Goal: Task Accomplishment & Management: Use online tool/utility

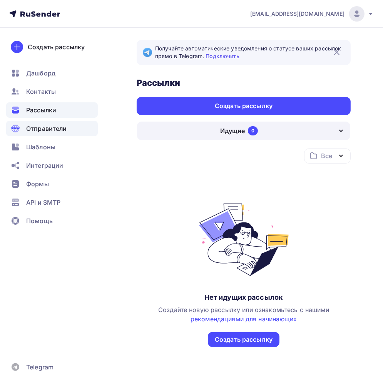
click at [51, 131] on span "Отправители" at bounding box center [46, 128] width 41 height 9
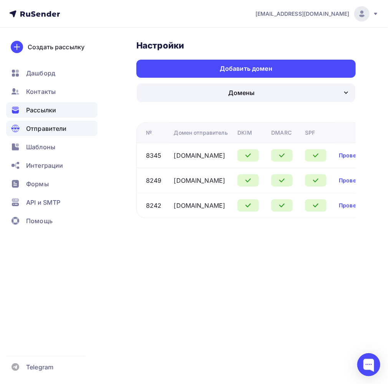
click at [57, 113] on div "Рассылки" at bounding box center [52, 109] width 92 height 15
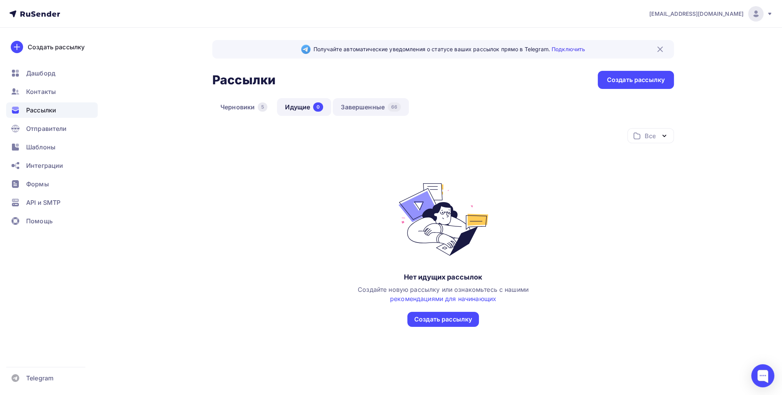
click at [345, 101] on link "Завершенные 66" at bounding box center [371, 107] width 76 height 18
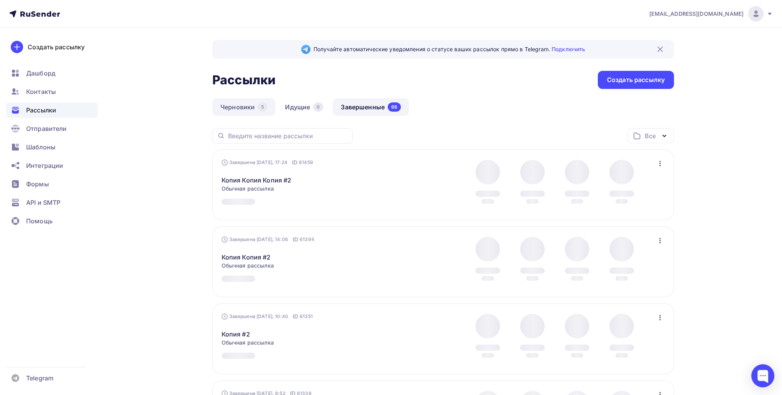
click at [238, 113] on link "Черновики 5" at bounding box center [243, 107] width 63 height 18
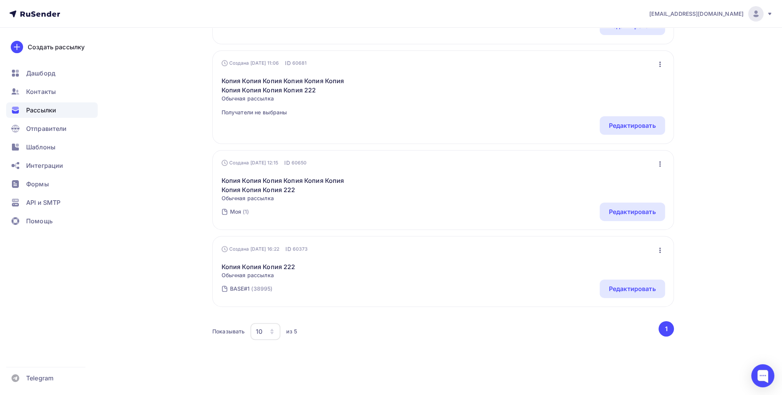
scroll to position [293, 0]
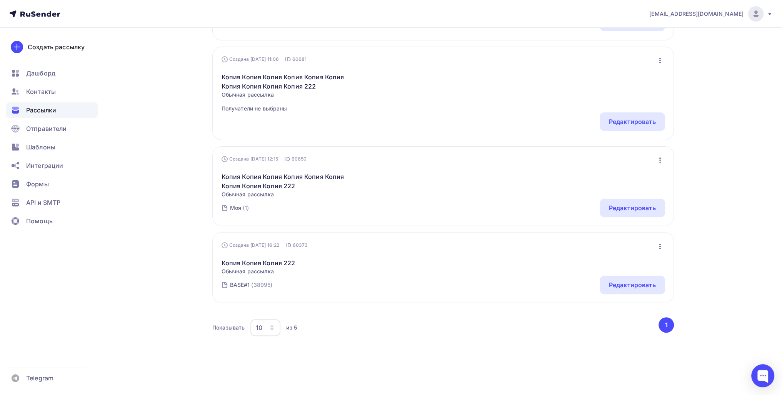
click at [382, 242] on icon "button" at bounding box center [659, 246] width 9 height 9
click at [382, 323] on div "Удалить" at bounding box center [626, 323] width 74 height 9
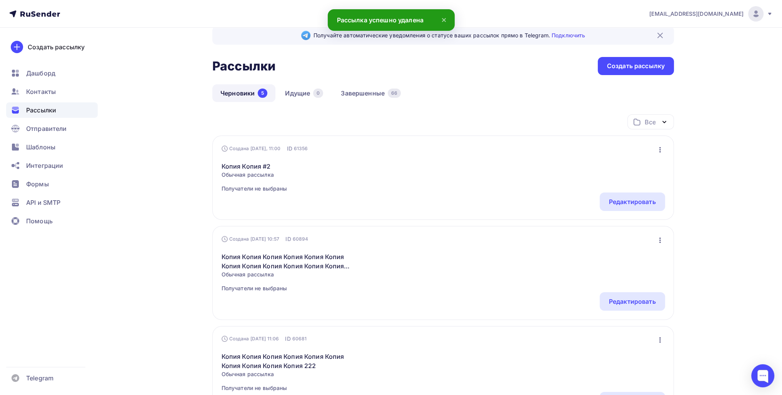
click at [382, 147] on icon "button" at bounding box center [660, 149] width 2 height 5
click at [382, 227] on div "Удалить" at bounding box center [626, 226] width 74 height 9
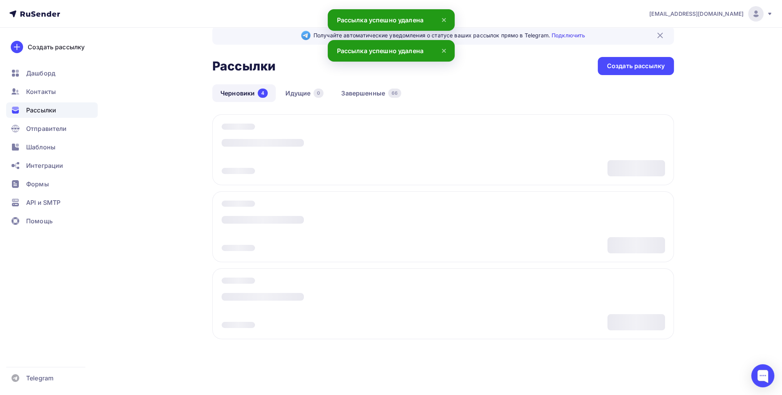
click at [382, 147] on div "Все Все папки Создать новую папку Создана Вчера, 11:00 ID 61356 Редактировать К…" at bounding box center [443, 239] width 462 height 250
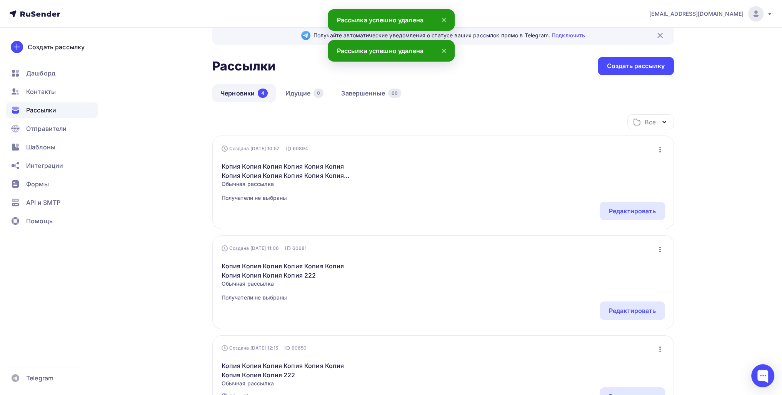
click at [382, 137] on div "Создана 30.09.2025, 10:57 ID 60894 Редактировать Копировать Добавить в папку Уд…" at bounding box center [443, 181] width 462 height 93
click at [382, 147] on icon "button" at bounding box center [660, 149] width 2 height 5
click at [382, 229] on div "Удалить" at bounding box center [626, 226] width 74 height 9
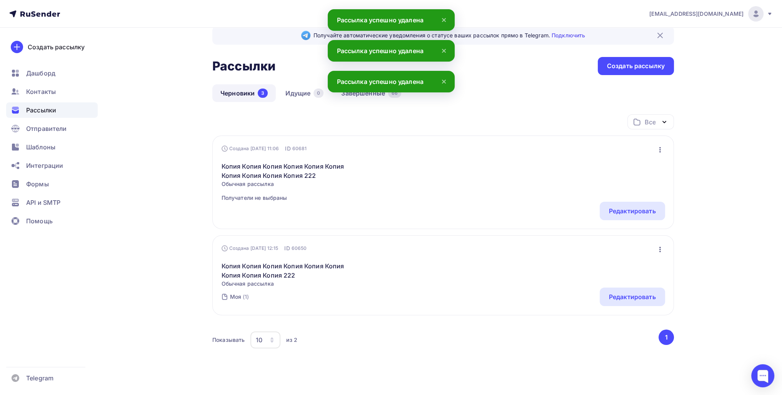
click at [382, 142] on div "Создана 28.09.2025, 11:06 ID 60681 Редактировать Копировать Добавить в папку Уд…" at bounding box center [443, 181] width 462 height 93
click at [382, 149] on icon "button" at bounding box center [659, 149] width 9 height 9
click at [382, 227] on div "Удалить" at bounding box center [626, 226] width 74 height 9
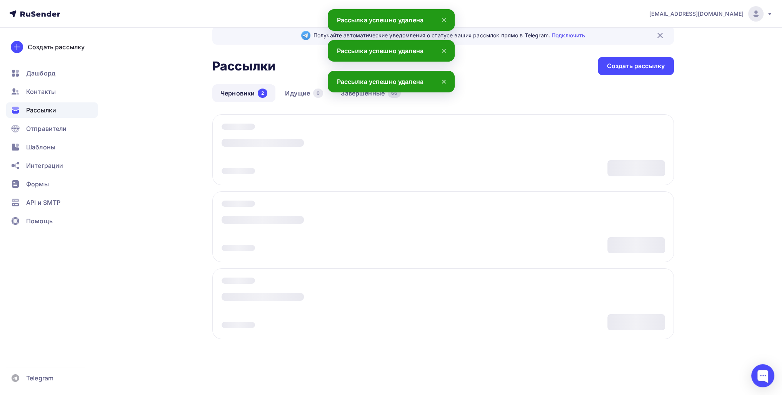
scroll to position [0, 0]
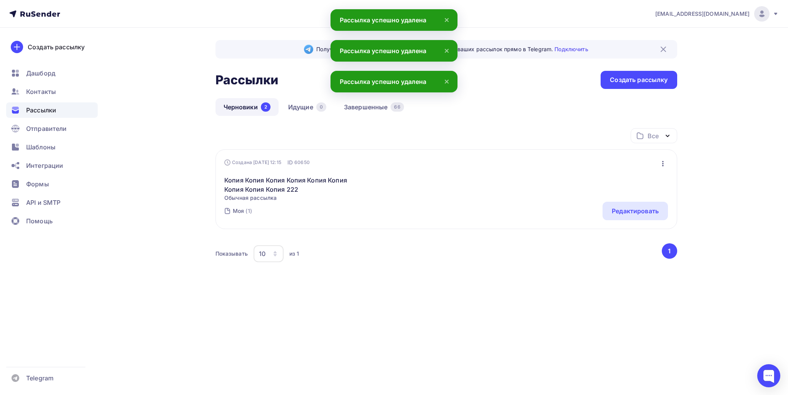
click at [382, 162] on icon "button" at bounding box center [662, 163] width 9 height 9
click at [382, 240] on div "Удалить" at bounding box center [629, 240] width 74 height 9
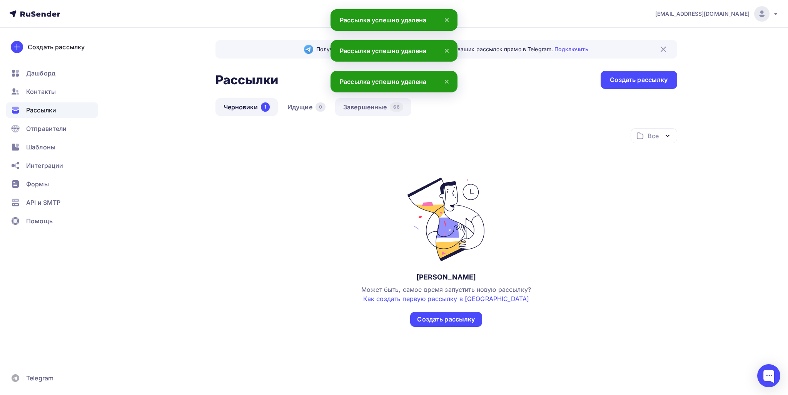
click at [352, 107] on link "Завершенные 66" at bounding box center [373, 107] width 76 height 18
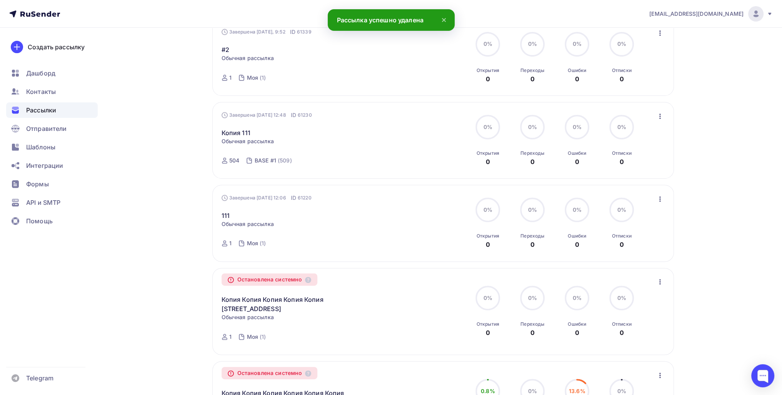
scroll to position [385, 0]
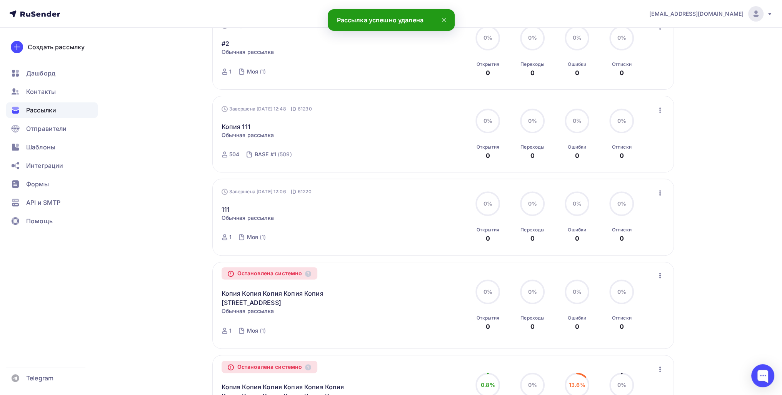
click at [382, 190] on icon "button" at bounding box center [659, 192] width 9 height 9
click at [382, 243] on div "Копировать в новую" at bounding box center [624, 242] width 79 height 9
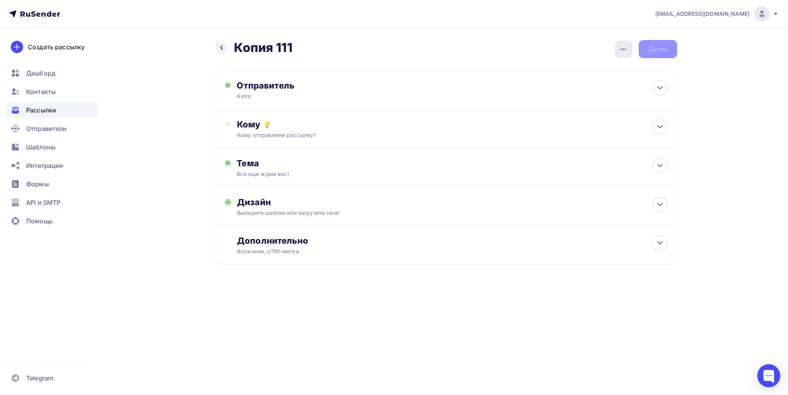
click at [382, 53] on div "button" at bounding box center [623, 48] width 17 height 17
click at [382, 88] on div "Переименовать рассылку" at bounding box center [582, 87] width 95 height 9
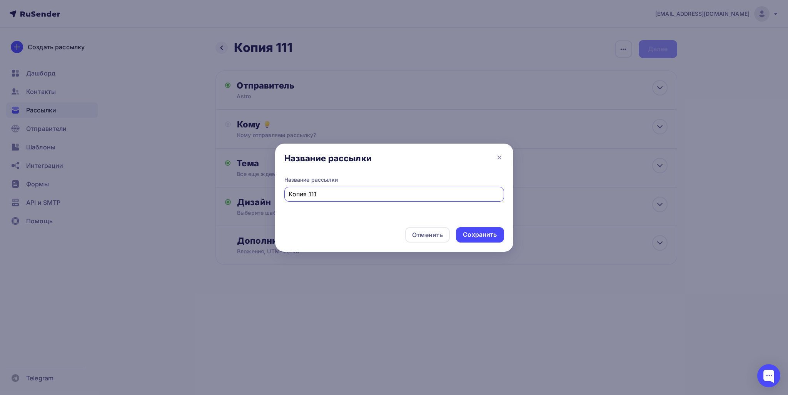
drag, startPoint x: 275, startPoint y: 192, endPoint x: 247, endPoint y: 190, distance: 28.9
click at [243, 190] on div "Название рассылки Название рассылки Копия 111 Отменить Сохранить" at bounding box center [394, 197] width 788 height 395
type input "#1"
click at [382, 238] on div "Сохранить" at bounding box center [480, 234] width 34 height 9
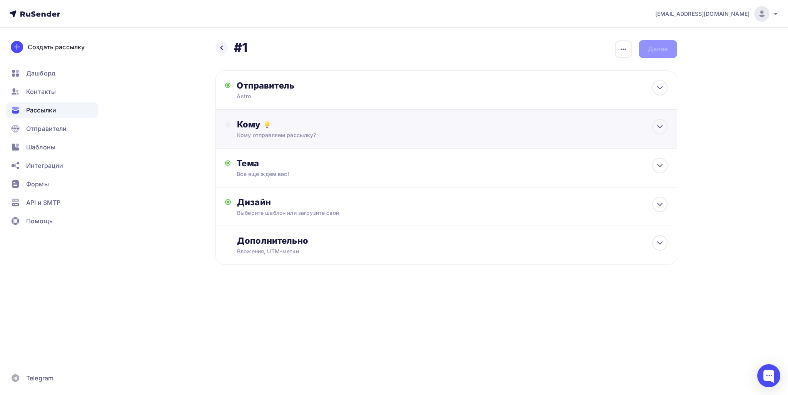
drag, startPoint x: 383, startPoint y: 119, endPoint x: 377, endPoint y: 132, distance: 14.8
click at [382, 119] on div "Кому" at bounding box center [452, 124] width 430 height 11
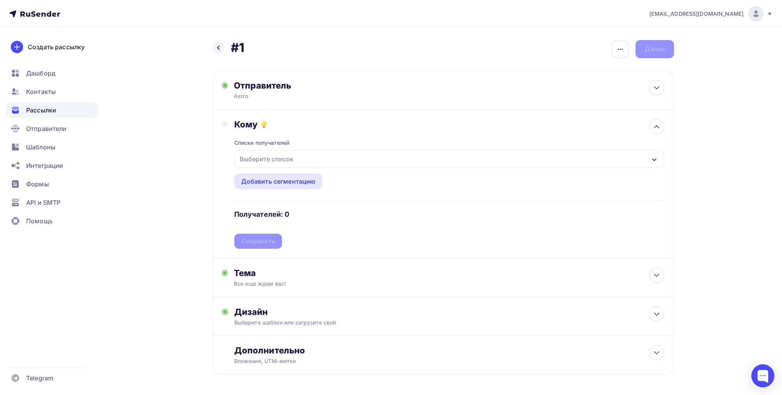
click at [308, 163] on div "Выберите список" at bounding box center [449, 159] width 429 height 18
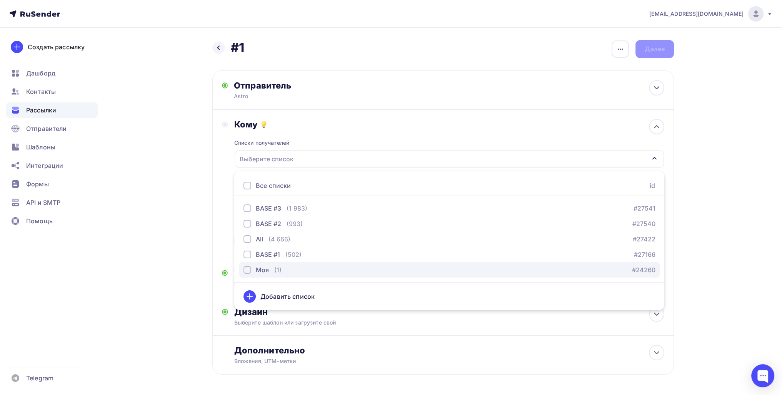
drag, startPoint x: 291, startPoint y: 273, endPoint x: 280, endPoint y: 268, distance: 11.7
click at [290, 273] on div "Моя (1) #24260" at bounding box center [449, 269] width 412 height 9
click at [166, 235] on div "Назад #1 #1 Закончить позже Переименовать рассылку Удалить Далее Отправитель As…" at bounding box center [391, 226] width 630 height 396
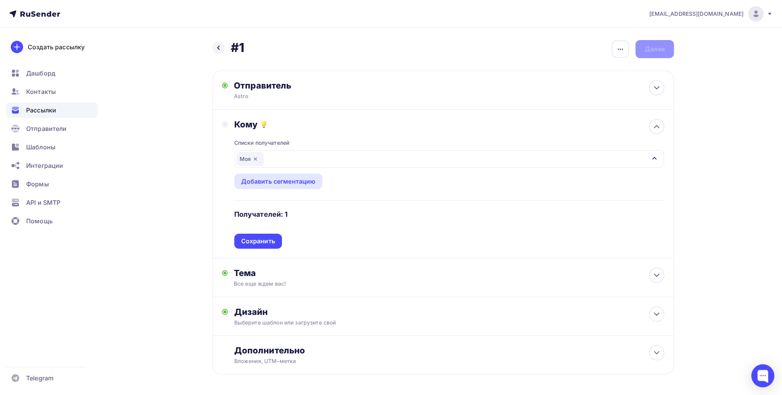
click at [247, 240] on div "Списки получателей Моя Все списки id BASE #3 (1 983) #27541 BASE #2 (993) #2754…" at bounding box center [449, 189] width 430 height 119
click at [247, 240] on div "Сохранить" at bounding box center [258, 241] width 34 height 9
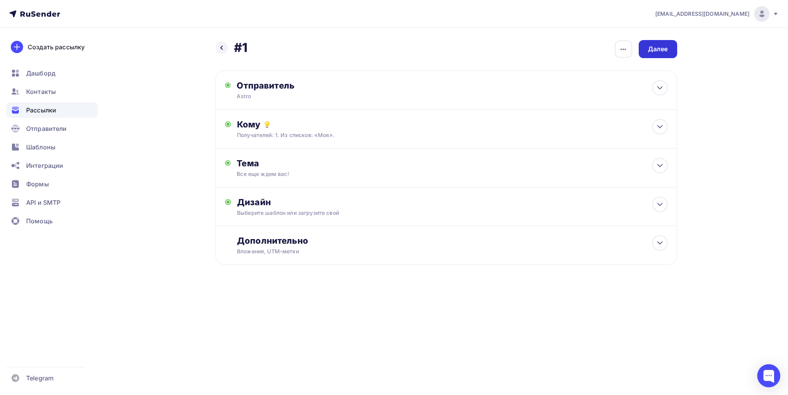
click at [382, 43] on div "Далее" at bounding box center [657, 49] width 38 height 18
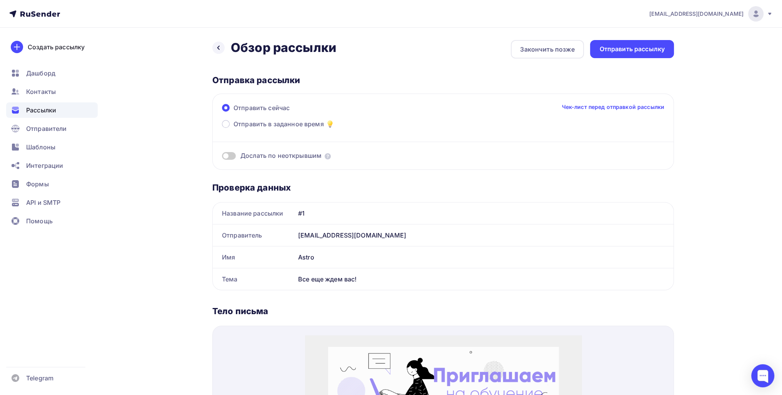
click at [382, 38] on div "Назад Обзор рассылки Обзор рассылки Закончить позже Отправить рассылку Отправка…" at bounding box center [391, 362] width 630 height 668
click at [382, 43] on div "Отправить рассылку" at bounding box center [632, 49] width 84 height 18
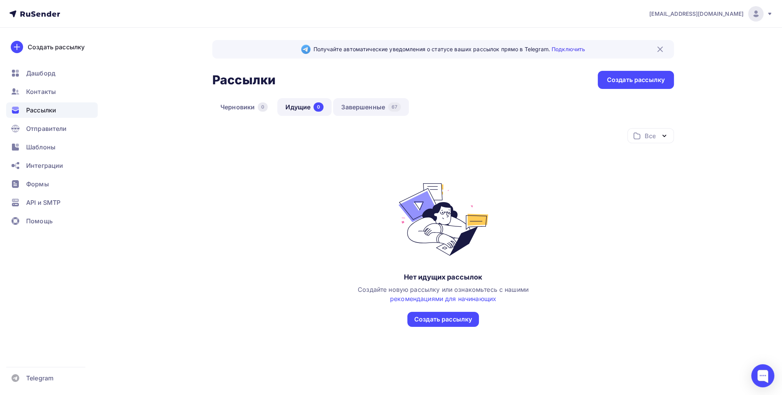
click at [380, 112] on link "Завершенные 67" at bounding box center [371, 107] width 76 height 18
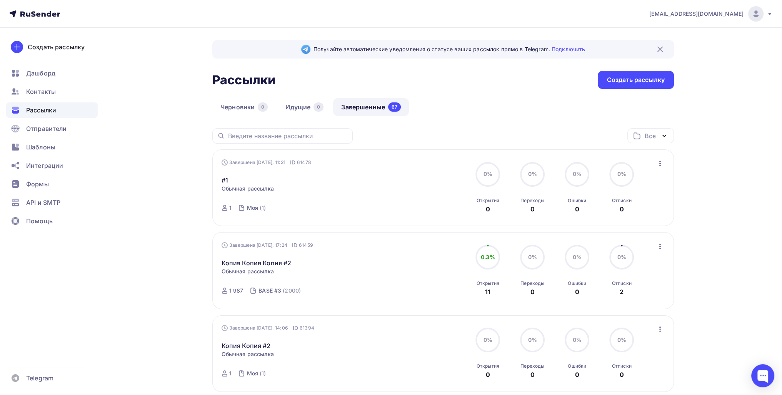
click at [660, 163] on icon "button" at bounding box center [659, 163] width 9 height 9
click at [649, 218] on link "Копировать в новую" at bounding box center [624, 213] width 88 height 15
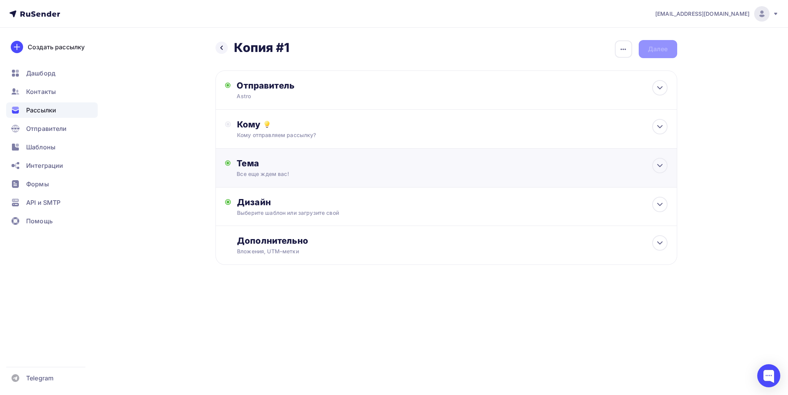
click at [281, 148] on div "Тема Все еще ждем вас! Тема * Все еще ждем вас! Рекомендуем использовать не бол…" at bounding box center [446, 167] width 462 height 39
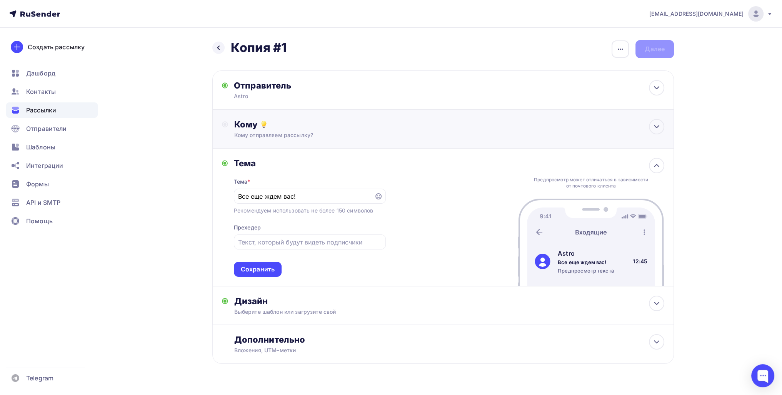
click at [279, 138] on div "Кому отправляем рассылку?" at bounding box center [427, 135] width 387 height 8
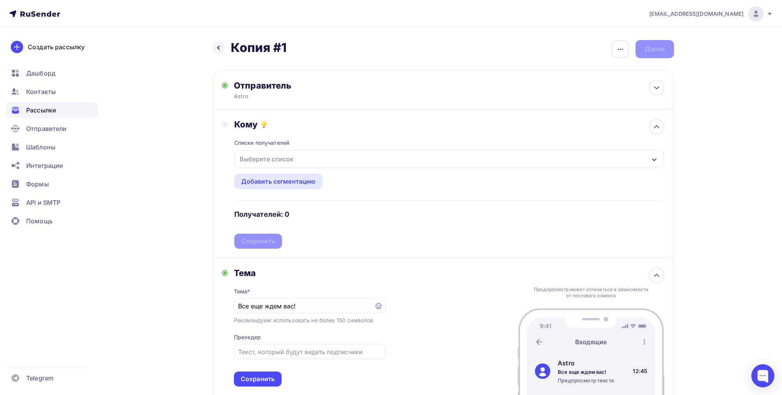
click at [271, 160] on div "Выберите список" at bounding box center [267, 159] width 60 height 14
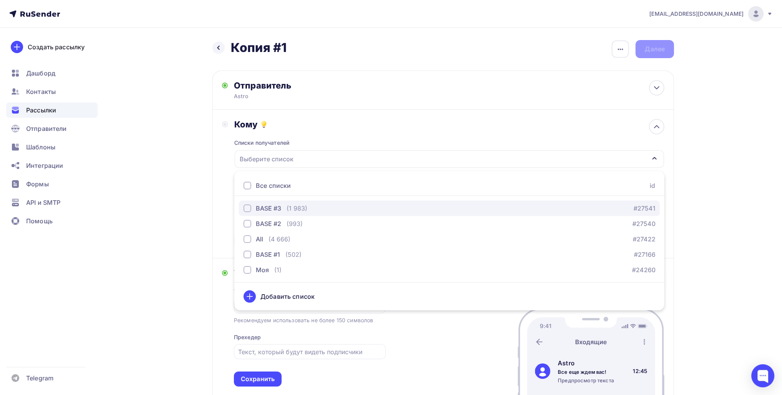
click at [273, 211] on div "BASE #3" at bounding box center [268, 207] width 25 height 9
click at [165, 226] on div "Назад Копия #1 Копия #1 Закончить позже Переименовать рассылку Удалить Далее От…" at bounding box center [391, 275] width 630 height 495
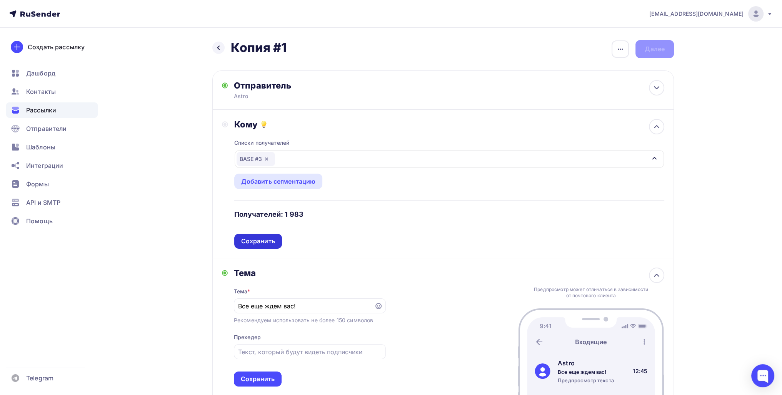
click at [264, 242] on div "Сохранить" at bounding box center [258, 241] width 34 height 9
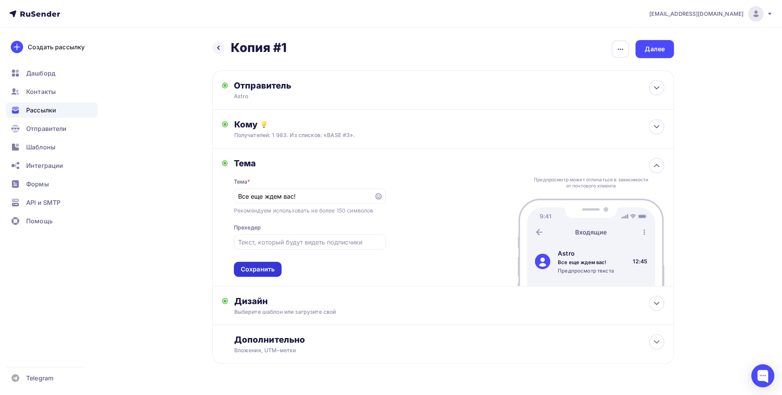
click at [272, 275] on div "Сохранить" at bounding box center [258, 269] width 48 height 15
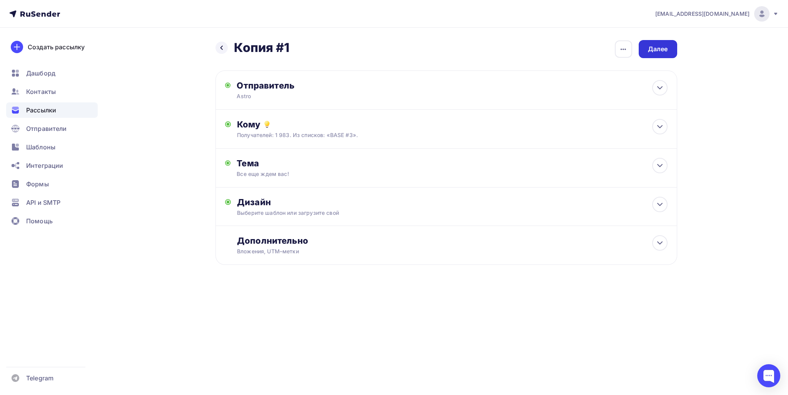
click at [658, 53] on div "Далее" at bounding box center [658, 49] width 20 height 9
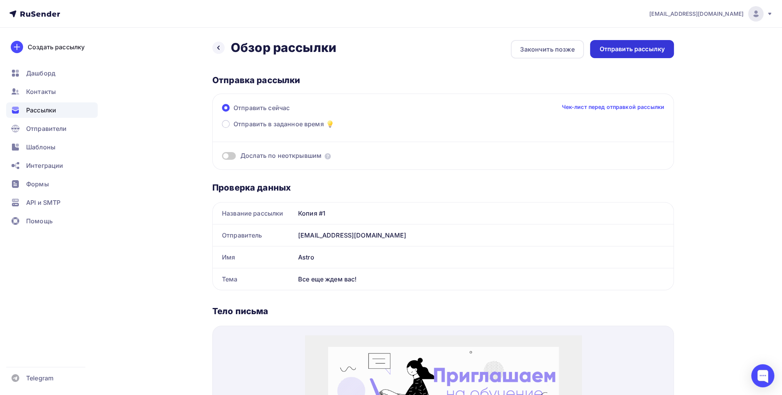
click at [646, 46] on div "Отправить рассылку" at bounding box center [631, 49] width 65 height 9
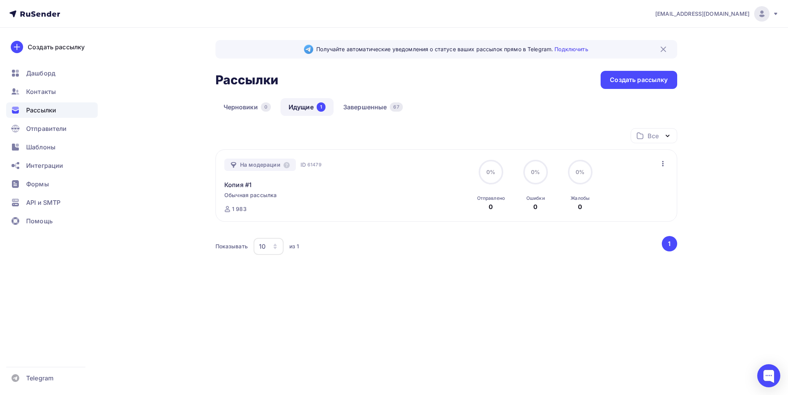
click at [665, 162] on icon "button" at bounding box center [662, 163] width 9 height 9
click at [633, 200] on div "Отменить рассылку" at bounding box center [617, 198] width 97 height 9
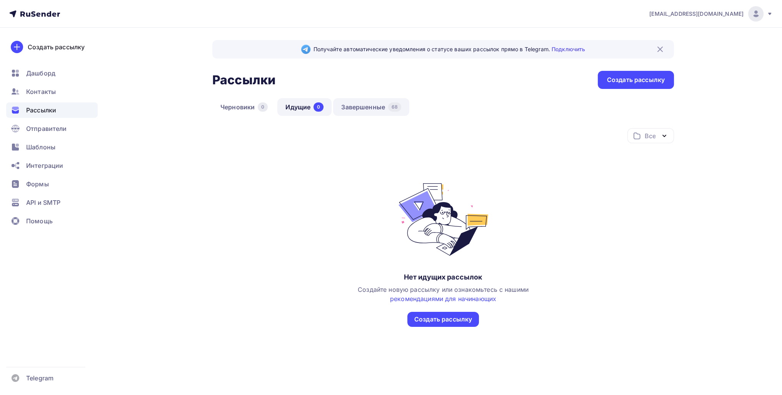
click at [362, 113] on link "Завершенные 68" at bounding box center [371, 107] width 76 height 18
